Goal: Task Accomplishment & Management: Manage account settings

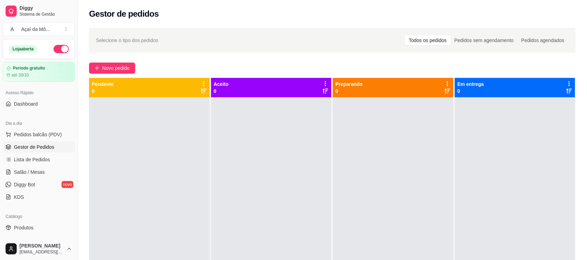
click at [49, 145] on span "Gestor de Pedidos" at bounding box center [34, 147] width 40 height 7
click at [476, 44] on div "Pedidos sem agendamento" at bounding box center [483, 40] width 67 height 10
click at [450, 35] on input "Pedidos sem agendamento" at bounding box center [450, 35] width 0 height 0
click at [532, 41] on div "Pedidos agendados" at bounding box center [542, 40] width 51 height 10
click at [517, 35] on input "Pedidos agendados" at bounding box center [517, 35] width 0 height 0
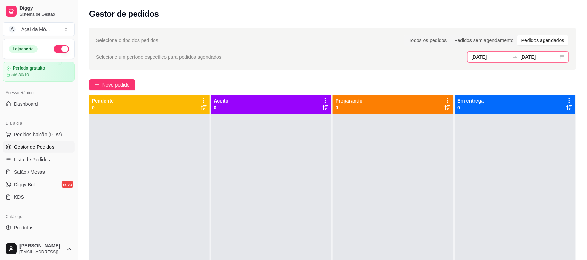
click at [561, 59] on div "[DATE] [DATE]" at bounding box center [517, 56] width 101 height 11
click at [449, 40] on div "Todos os pedidos" at bounding box center [428, 40] width 46 height 10
click at [405, 35] on input "Todos os pedidos" at bounding box center [405, 35] width 0 height 0
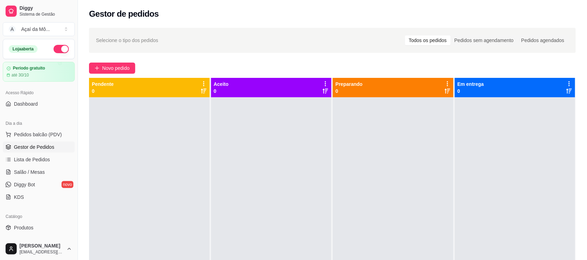
drag, startPoint x: 306, startPoint y: 227, endPoint x: 303, endPoint y: 220, distance: 7.6
click at [308, 219] on div at bounding box center [271, 227] width 121 height 260
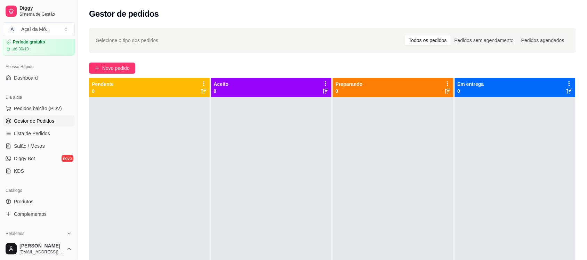
scroll to position [58, 0]
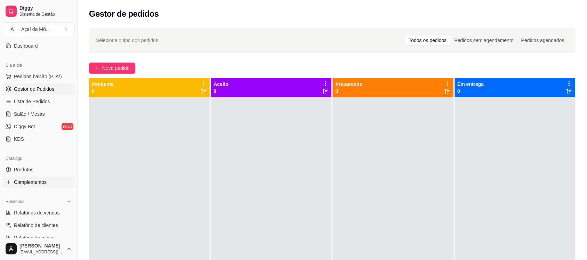
click at [37, 180] on span "Complementos" at bounding box center [30, 182] width 33 height 7
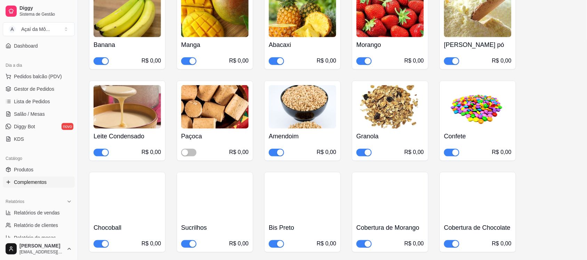
scroll to position [140, 0]
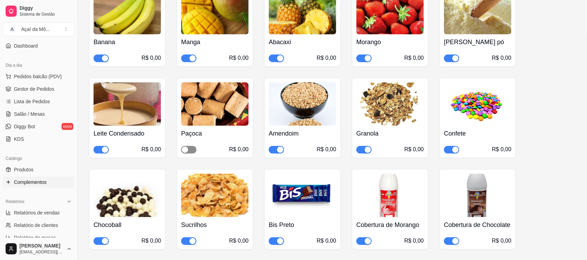
click at [188, 148] on button "button" at bounding box center [188, 150] width 15 height 8
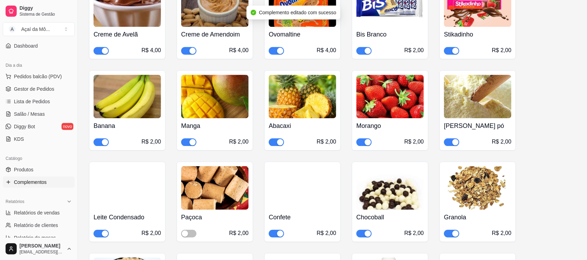
scroll to position [570, 0]
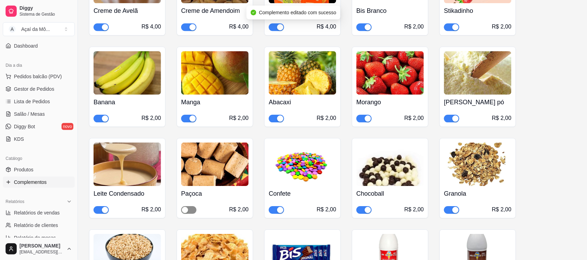
click at [193, 214] on span "button" at bounding box center [188, 210] width 15 height 8
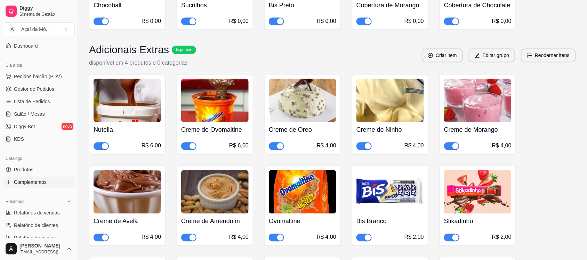
scroll to position [0, 0]
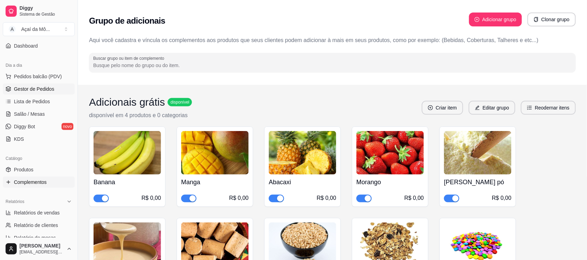
click at [41, 88] on span "Gestor de Pedidos" at bounding box center [34, 88] width 40 height 7
